Goal: Check status: Check status

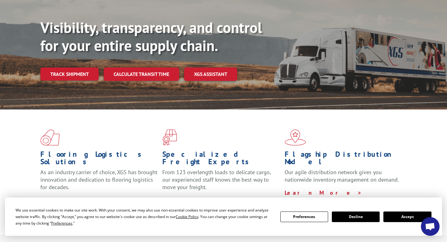
scroll to position [66, 0]
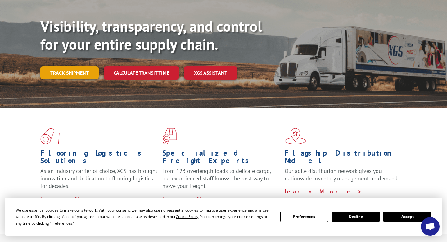
click at [55, 66] on link "Track shipment" at bounding box center [69, 72] width 58 height 13
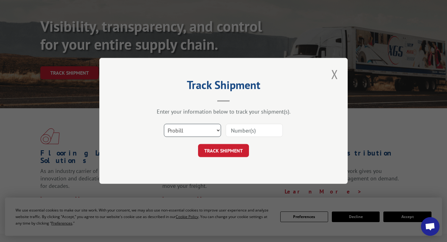
click at [217, 130] on select "Select category... Probill BOL PO" at bounding box center [192, 130] width 57 height 13
select select "bol"
click at [241, 132] on input at bounding box center [254, 130] width 57 height 13
type input "5965326"
click at [231, 150] on button "TRACK SHIPMENT" at bounding box center [223, 150] width 51 height 13
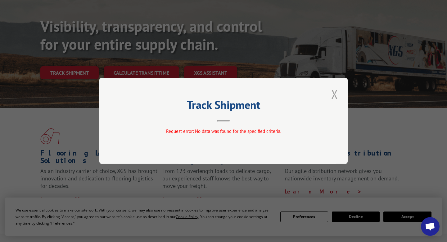
click at [336, 95] on button "Close modal" at bounding box center [334, 93] width 11 height 17
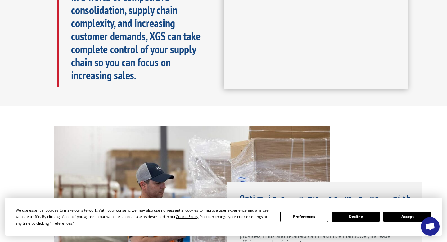
scroll to position [0, 0]
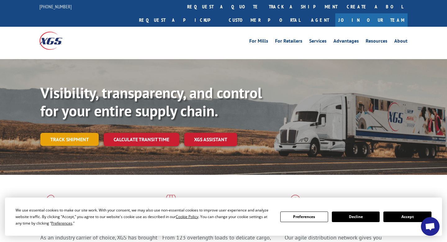
click at [71, 133] on link "Track shipment" at bounding box center [69, 139] width 58 height 13
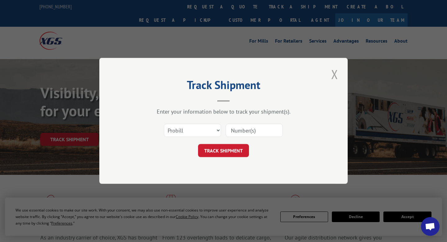
click at [332, 73] on button "Close modal" at bounding box center [334, 74] width 11 height 17
